Goal: Find contact information: Find contact information

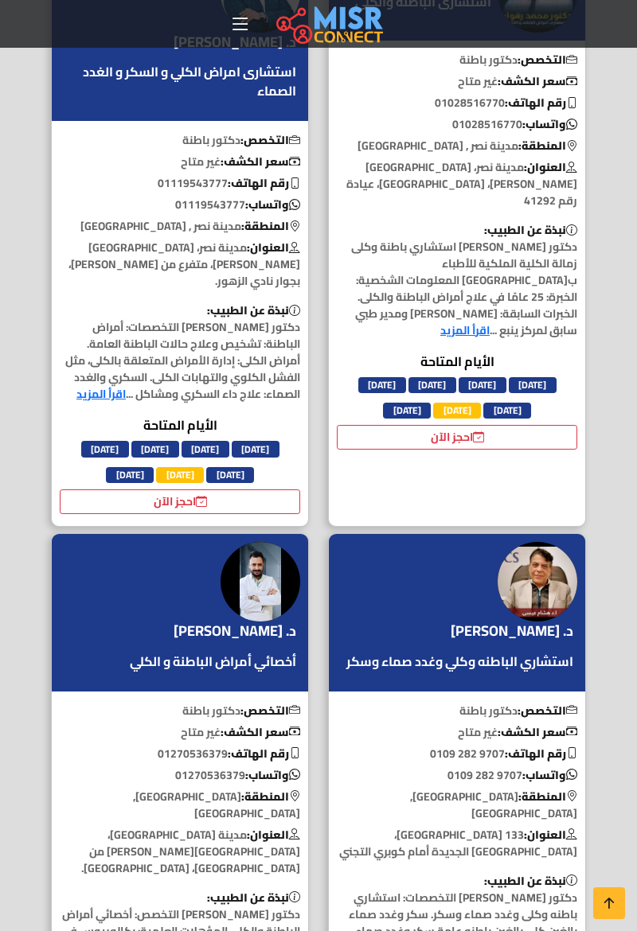
scroll to position [2097, 0]
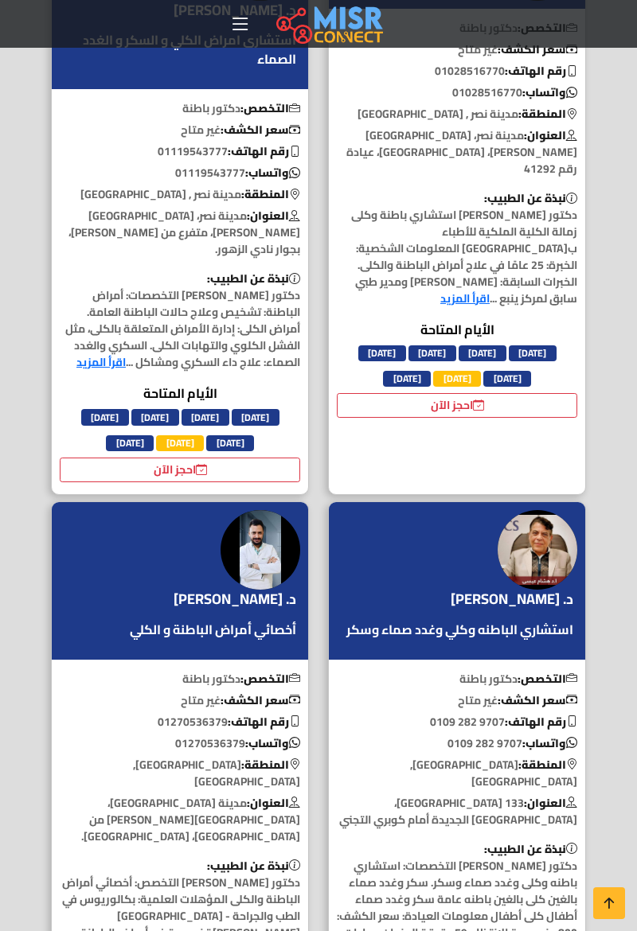
scroll to position [2148, 0]
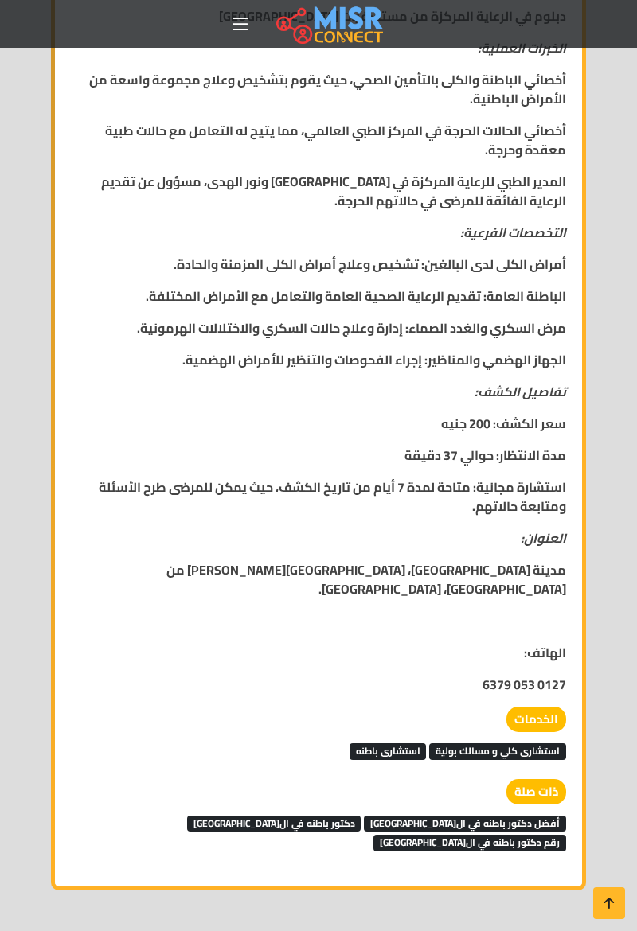
scroll to position [1316, 0]
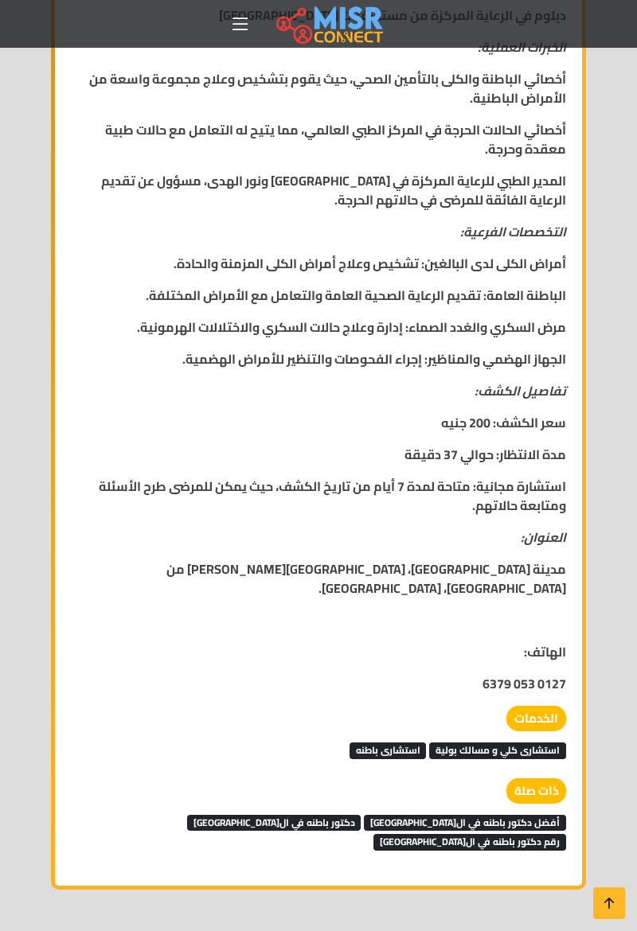
click at [528, 672] on strong "0127 053 6379" at bounding box center [524, 684] width 84 height 24
click at [542, 673] on strong "0127 053 6379" at bounding box center [524, 684] width 84 height 24
copy strong "0127 053 6379"
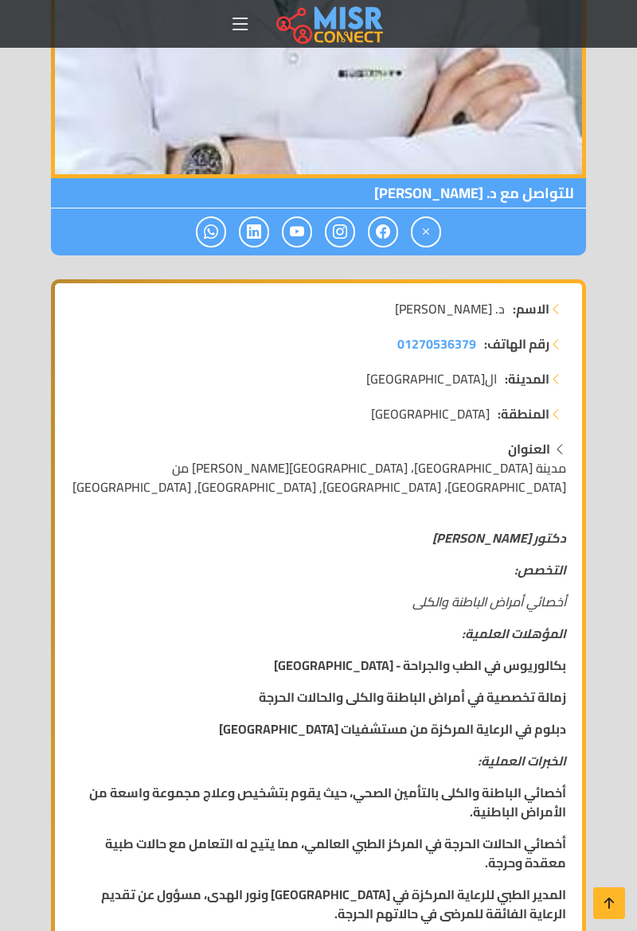
scroll to position [599, 0]
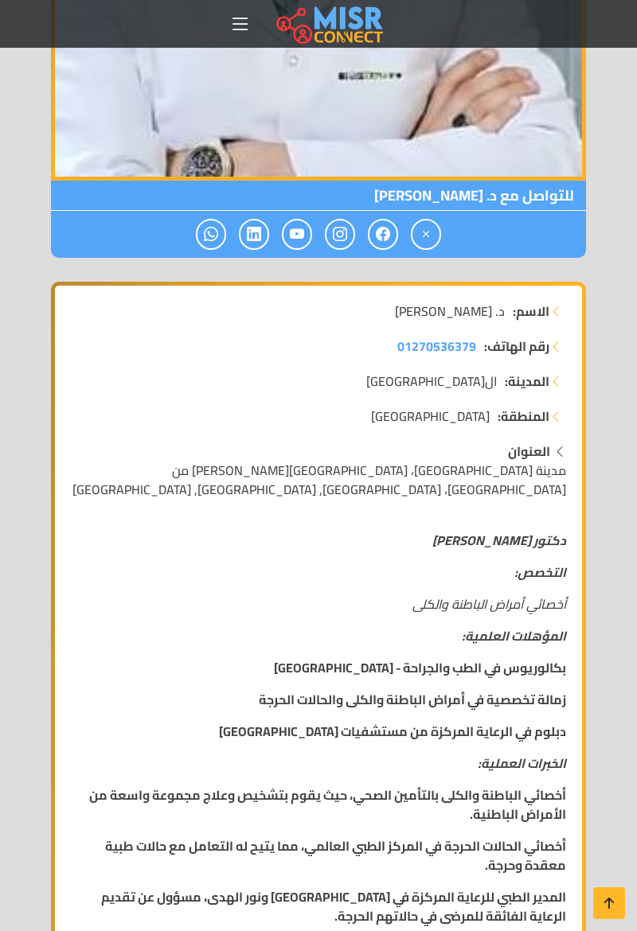
click at [443, 341] on span "01270536379" at bounding box center [436, 346] width 79 height 24
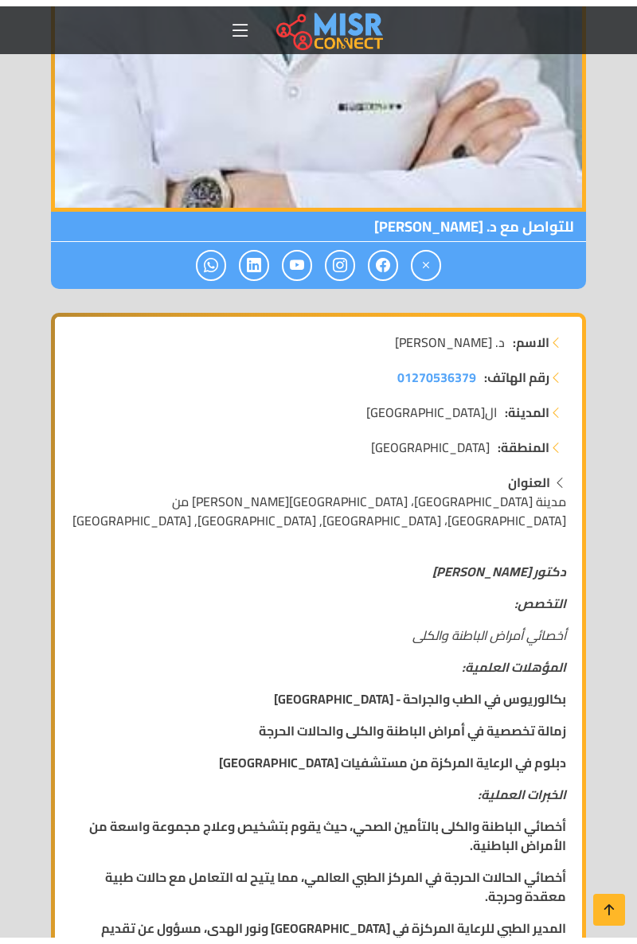
scroll to position [574, 0]
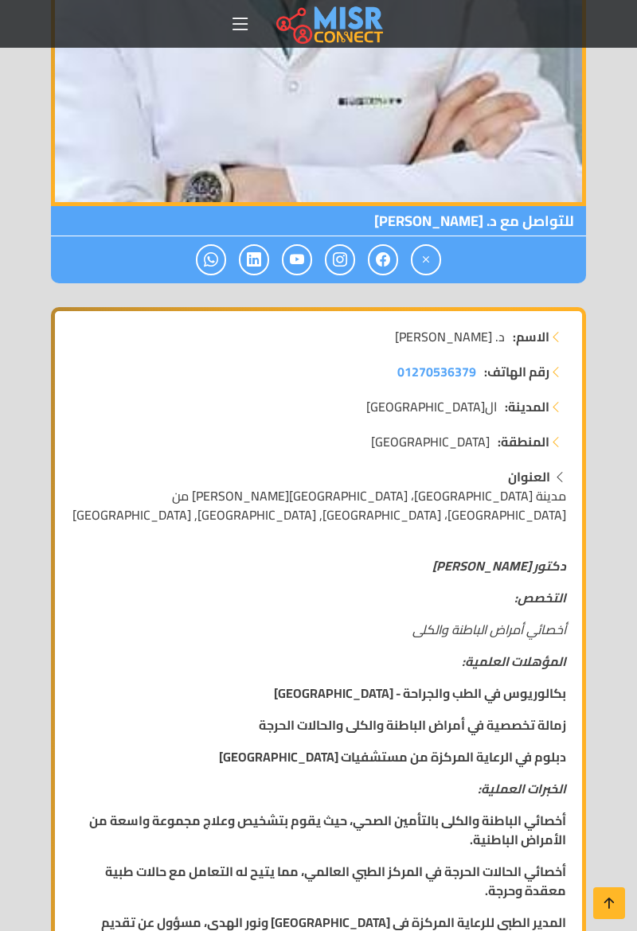
click at [330, 265] on span at bounding box center [340, 259] width 30 height 31
click at [382, 258] on icon at bounding box center [383, 260] width 14 height 26
